Goal: Find specific page/section: Find specific page/section

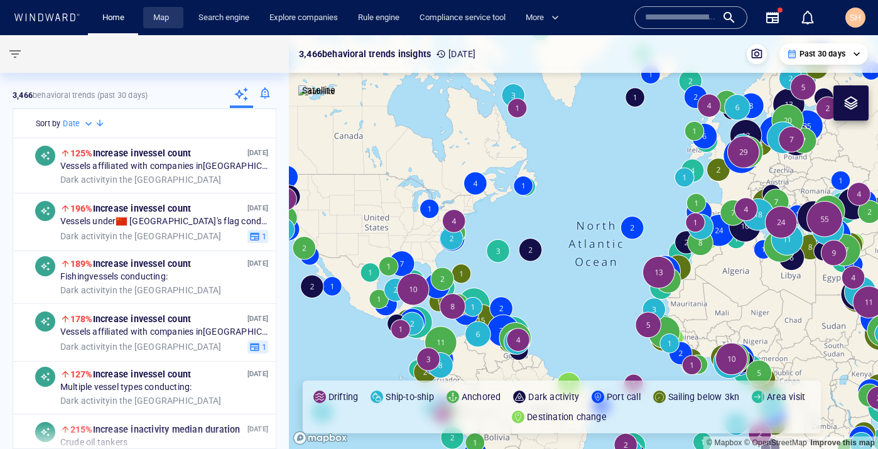
click at [158, 14] on link "Map" at bounding box center [163, 18] width 30 height 22
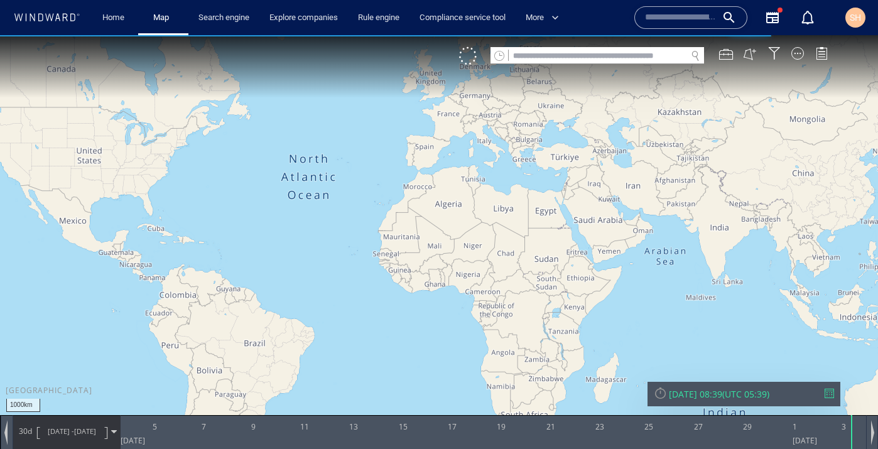
click at [628, 52] on input "text" at bounding box center [598, 56] width 178 height 17
paste input "*******"
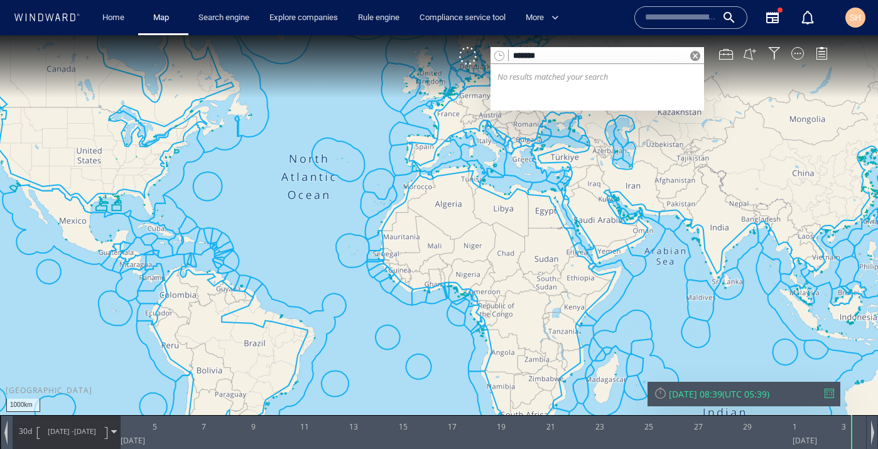
type input "*******"
